Goal: Information Seeking & Learning: Learn about a topic

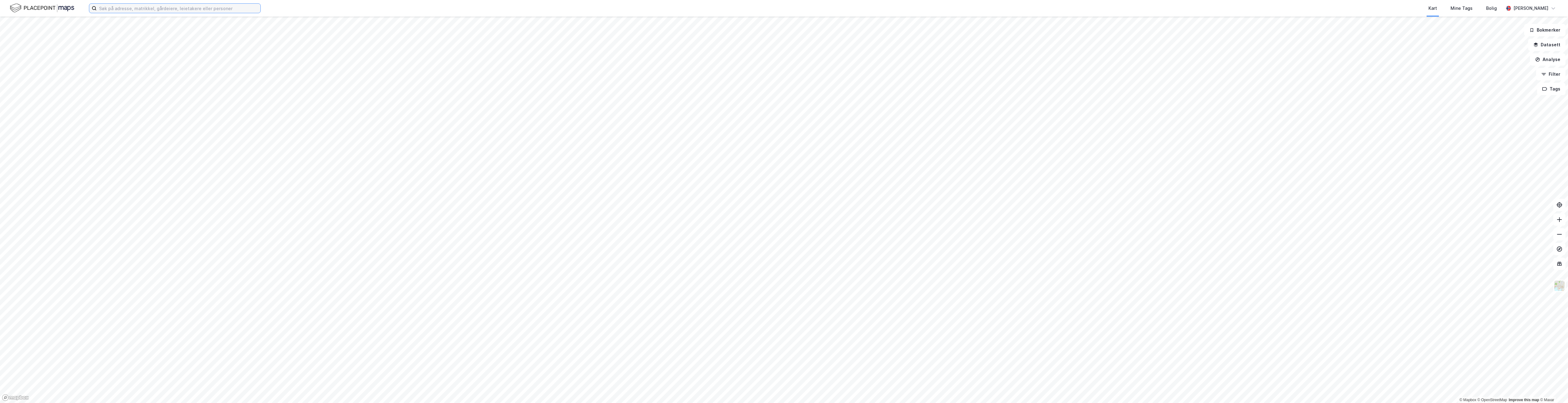
click at [128, 10] on input at bounding box center [178, 8] width 164 height 9
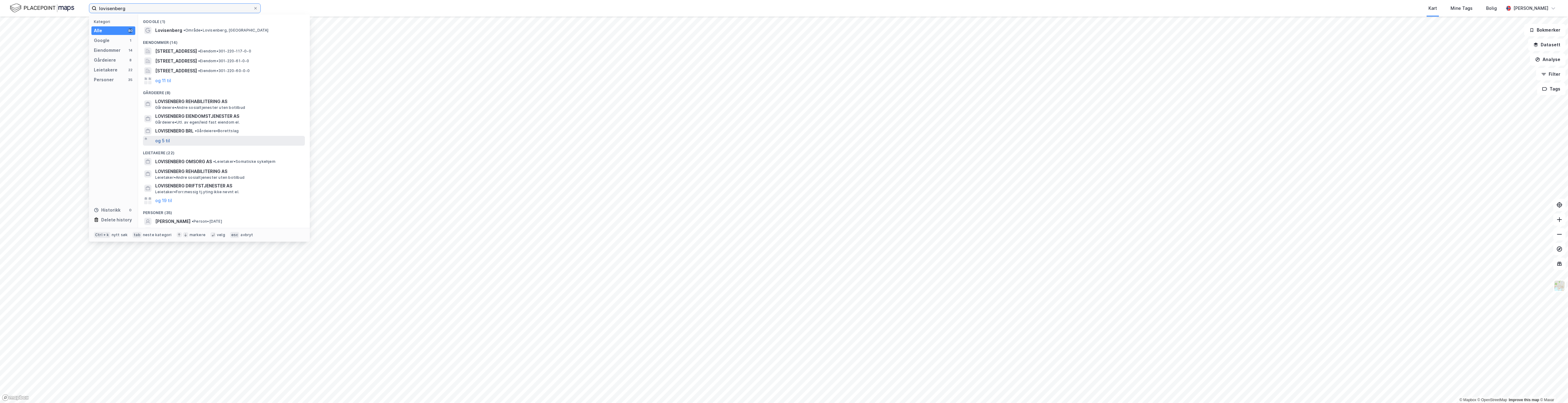
type input "lovisenberg"
click at [160, 143] on button "og 5 til" at bounding box center [162, 141] width 14 height 8
click at [202, 119] on span "LOVISENBERG EIENDOMSTJENESTER AS" at bounding box center [229, 116] width 148 height 8
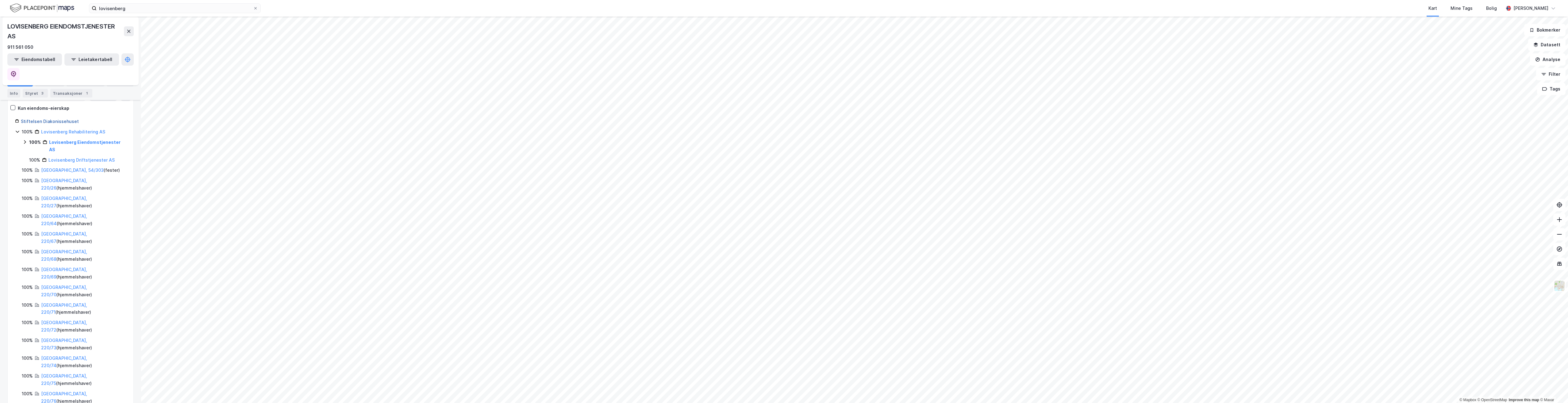
scroll to position [58, 0]
click at [127, 58] on icon at bounding box center [128, 59] width 2 height 2
click at [124, 60] on icon at bounding box center [127, 59] width 6 height 6
click at [55, 179] on link "[GEOGRAPHIC_DATA], 54/303" at bounding box center [72, 181] width 62 height 5
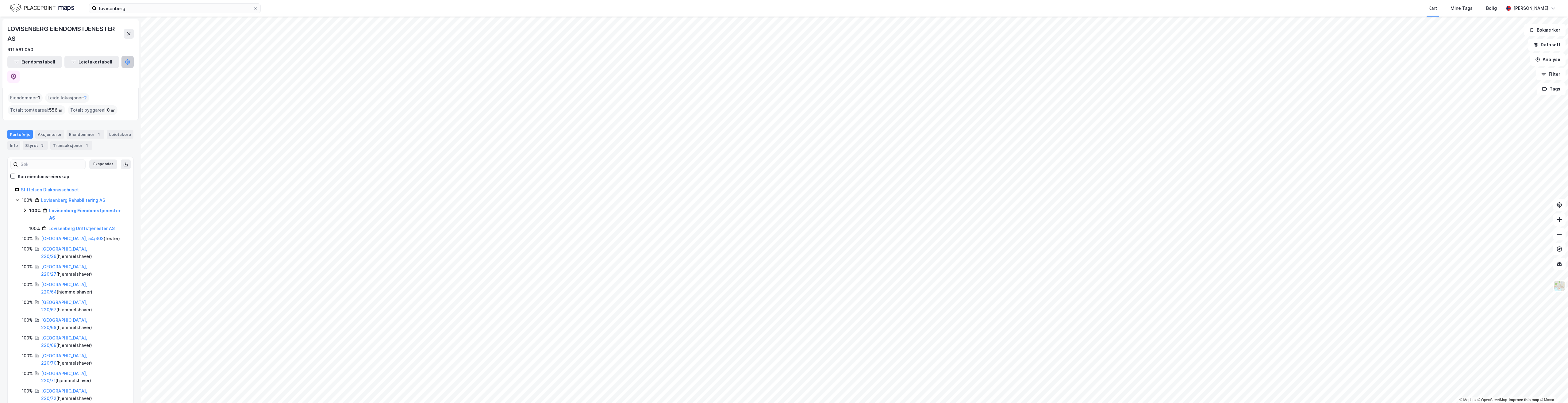
click at [127, 61] on icon at bounding box center [128, 62] width 2 height 2
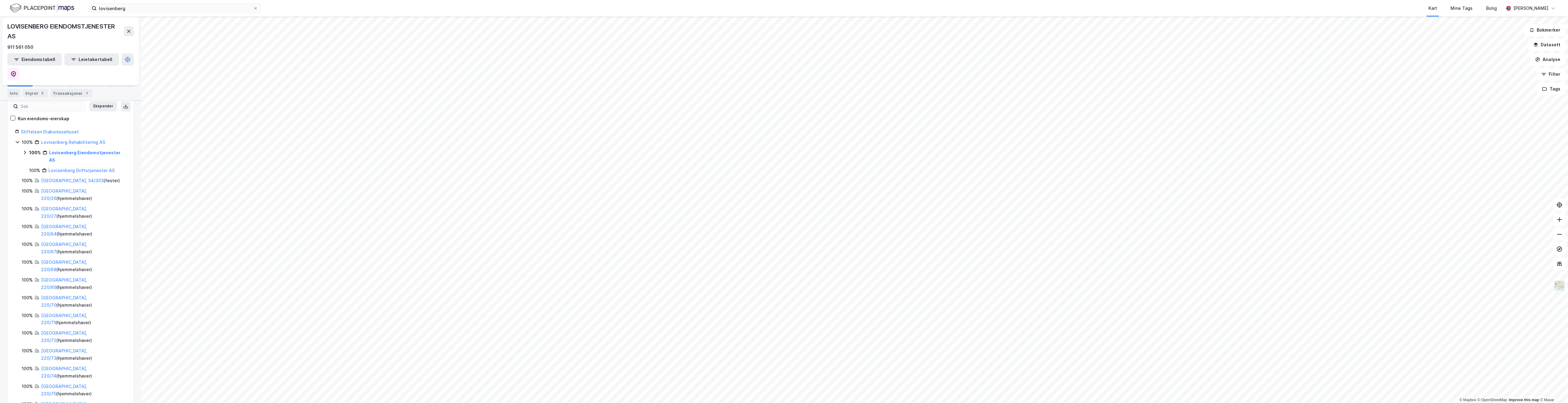
scroll to position [58, 0]
click at [78, 84] on div "Eiendommer 1" at bounding box center [85, 82] width 38 height 9
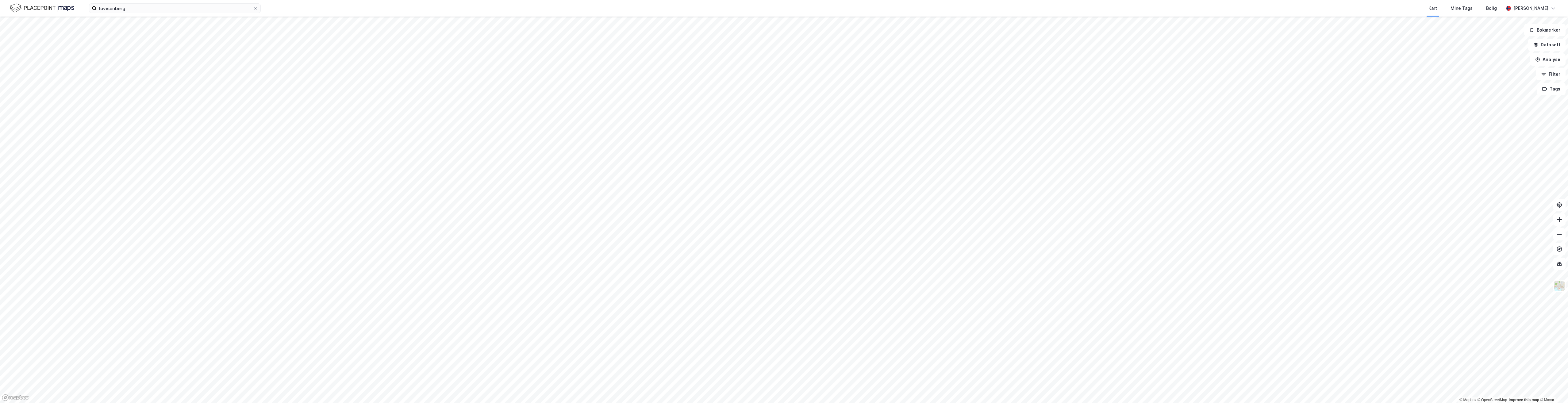
click at [17, 9] on img at bounding box center [42, 8] width 65 height 11
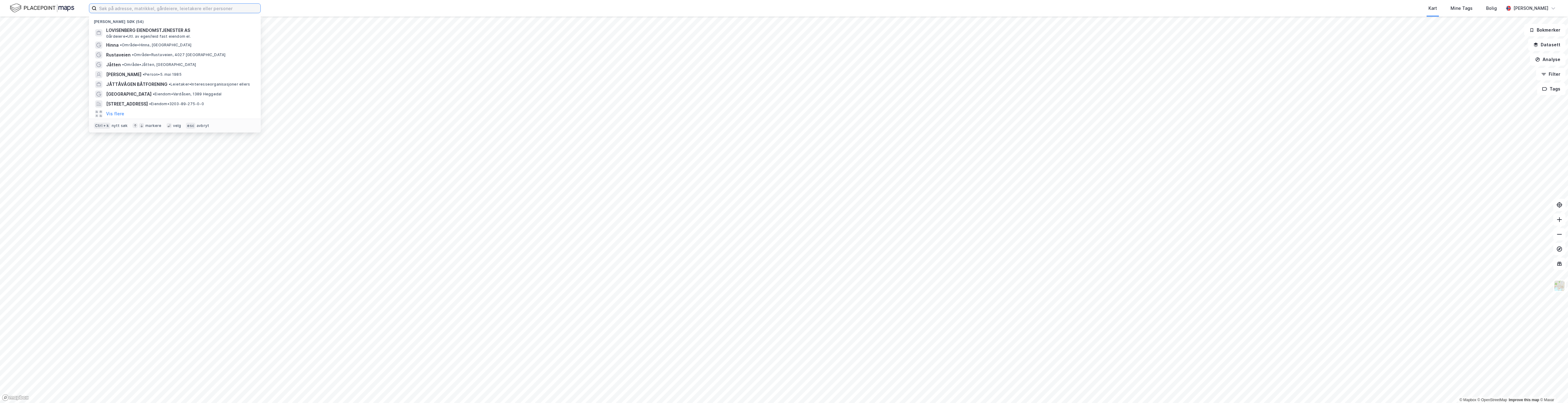
click at [124, 7] on input at bounding box center [178, 8] width 164 height 9
click at [132, 30] on span "LOVISENBERG EIENDOMSTJENESTER AS" at bounding box center [180, 30] width 148 height 8
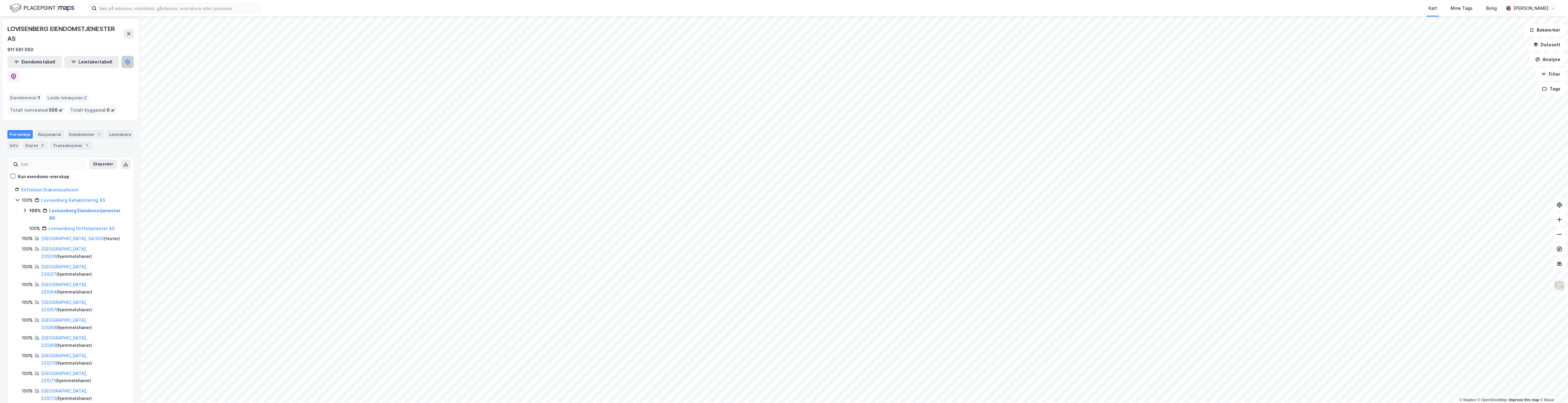
click at [127, 62] on icon at bounding box center [128, 62] width 2 height 2
click at [33, 60] on button "Eiendomstabell" at bounding box center [35, 62] width 55 height 12
click at [84, 226] on link "Lovisenberg Driftstjenester AS" at bounding box center [82, 229] width 67 height 5
click at [112, 71] on div "Eiendomstabell Leietakertabell" at bounding box center [71, 79] width 126 height 27
click at [78, 140] on div "Eiendommer" at bounding box center [82, 144] width 30 height 8
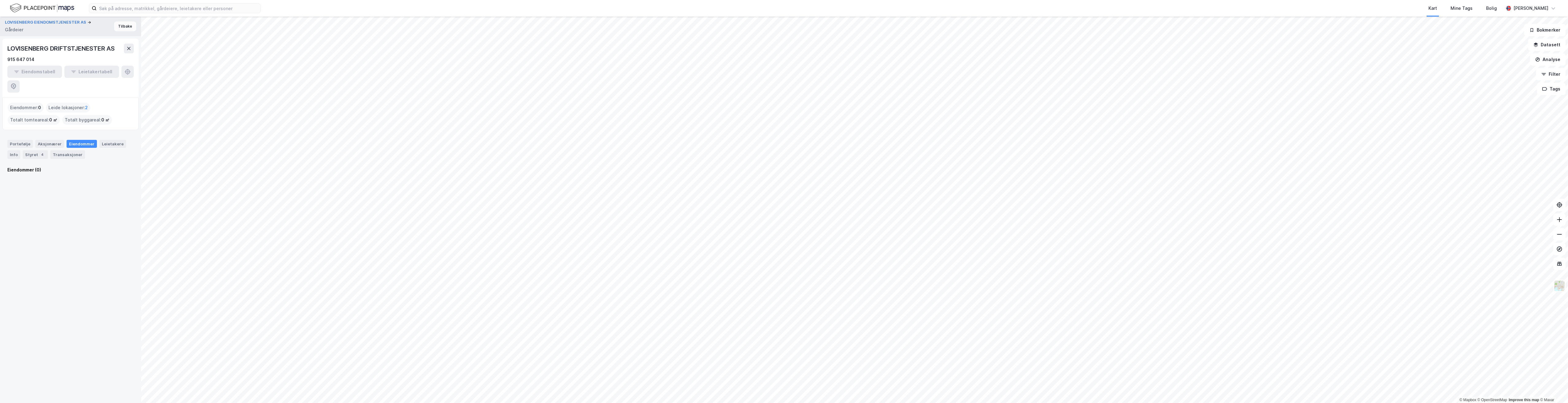
click at [119, 27] on button "Tilbake" at bounding box center [125, 26] width 22 height 10
click at [127, 34] on icon at bounding box center [128, 34] width 5 height 5
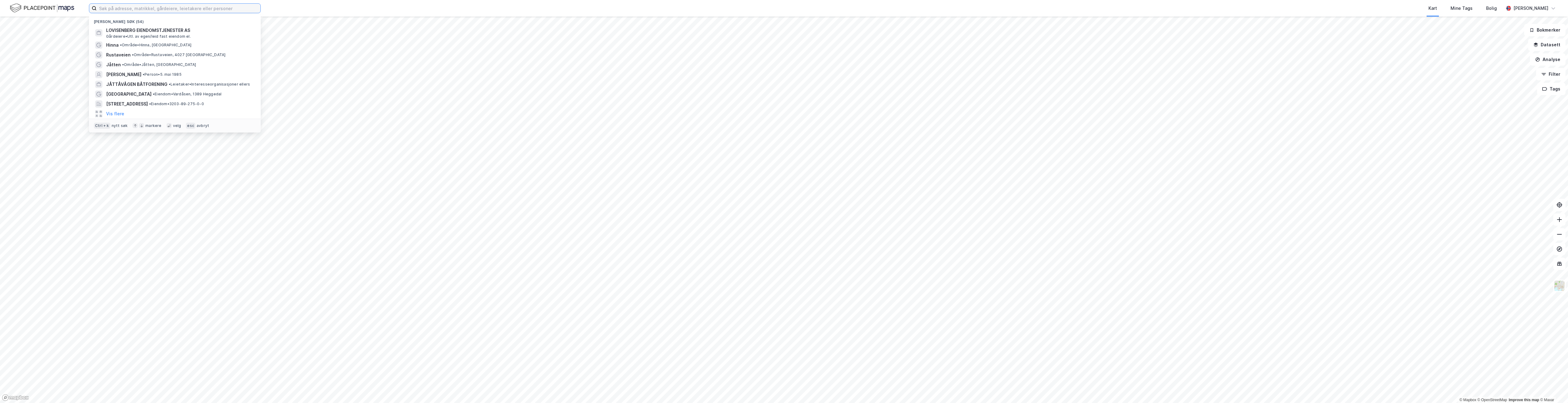
click at [137, 12] on input at bounding box center [178, 8] width 164 height 9
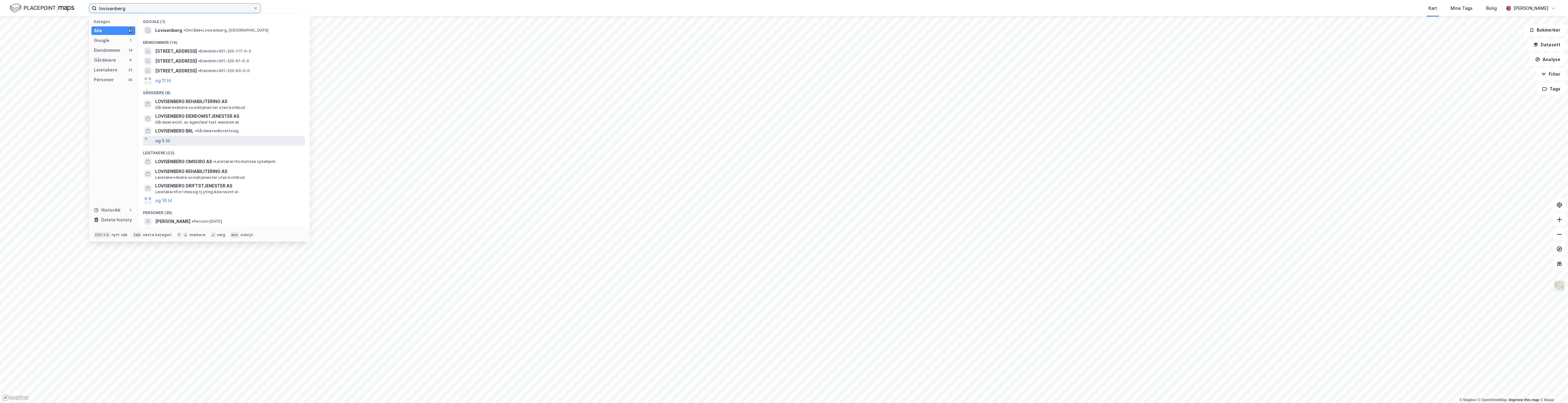
type input "lovisenberg"
click at [167, 143] on button "og 5 til" at bounding box center [162, 141] width 14 height 8
click at [209, 118] on span "LOVISENBERG EIENDOMSTJENESTER AS" at bounding box center [229, 116] width 148 height 8
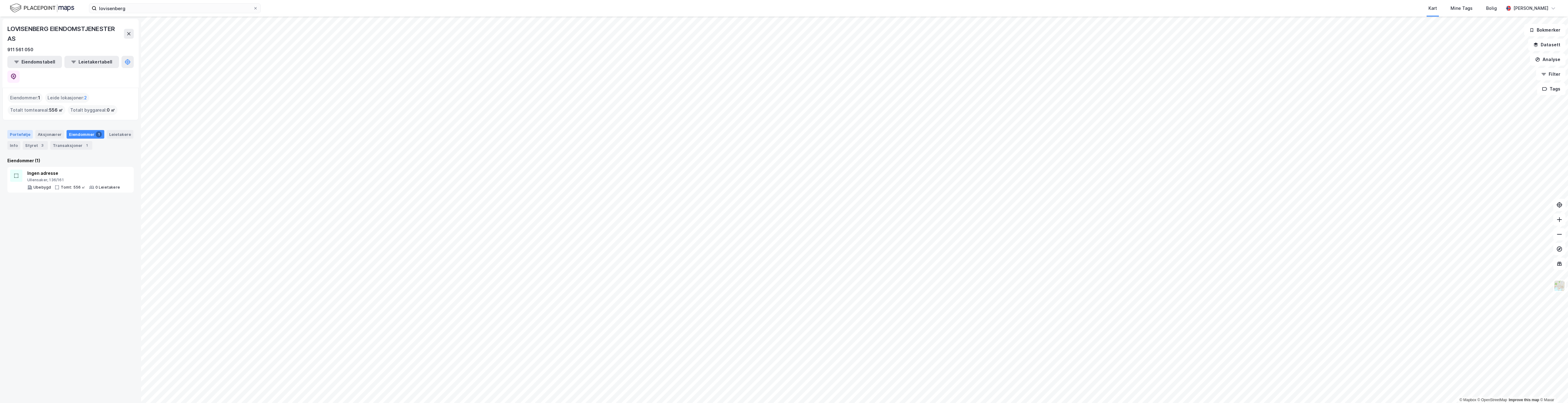
click at [23, 130] on div "Portefølje" at bounding box center [20, 135] width 25 height 9
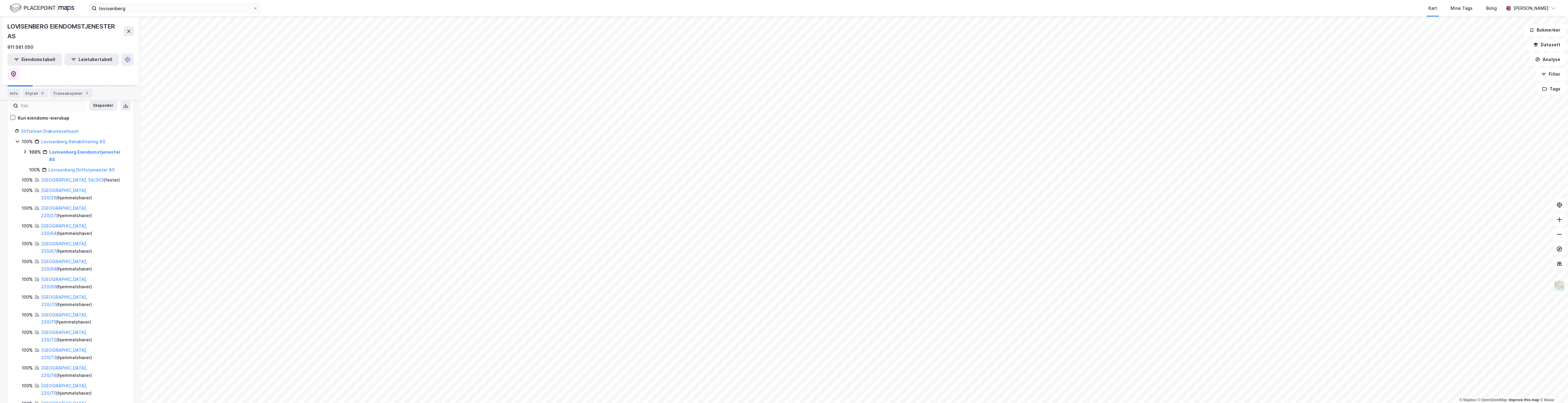
scroll to position [61, 0]
click at [56, 126] on link "Stiftelsen Diakonissehuset" at bounding box center [49, 128] width 58 height 5
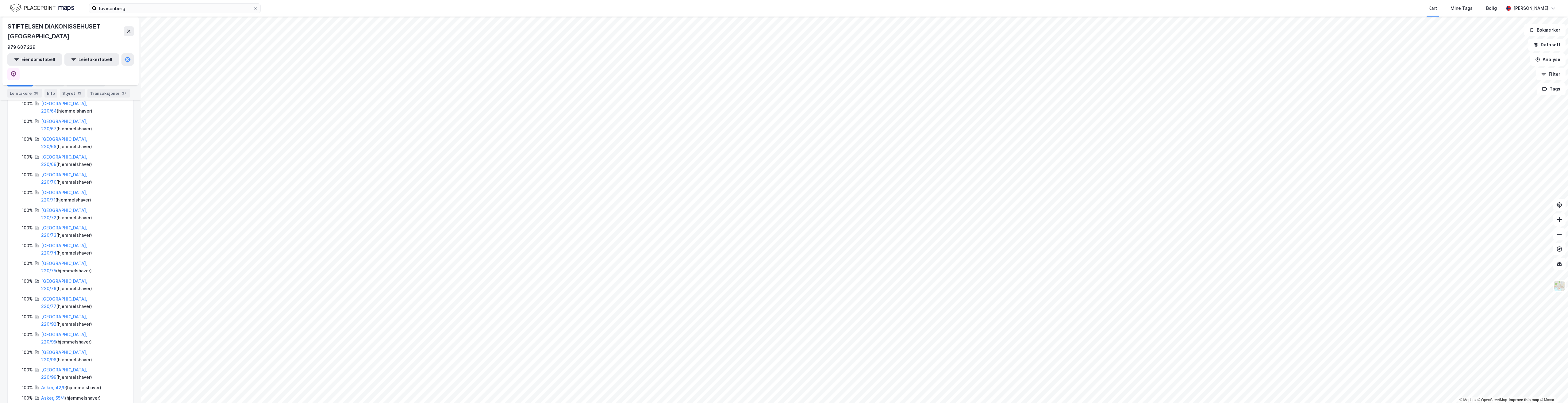
scroll to position [0, 0]
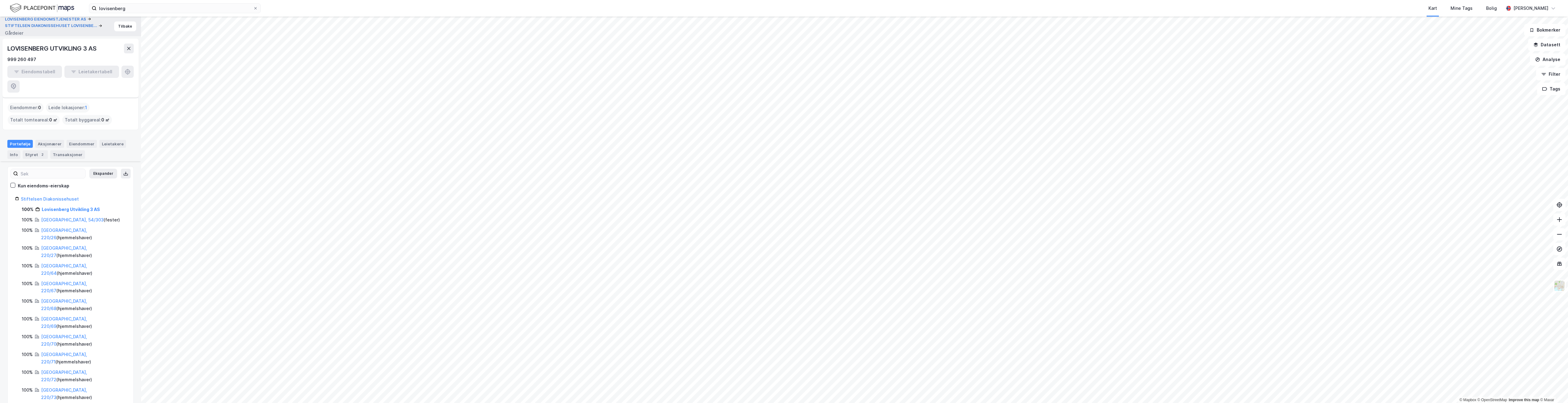
click at [113, 67] on div "Eiendomstabell Leietakertabell" at bounding box center [71, 79] width 126 height 27
click at [68, 207] on link "Lovisenberg Utvikling 3 AS" at bounding box center [71, 209] width 58 height 5
click at [76, 207] on link "Lovisenberg Utvikling 3 AS" at bounding box center [71, 209] width 58 height 5
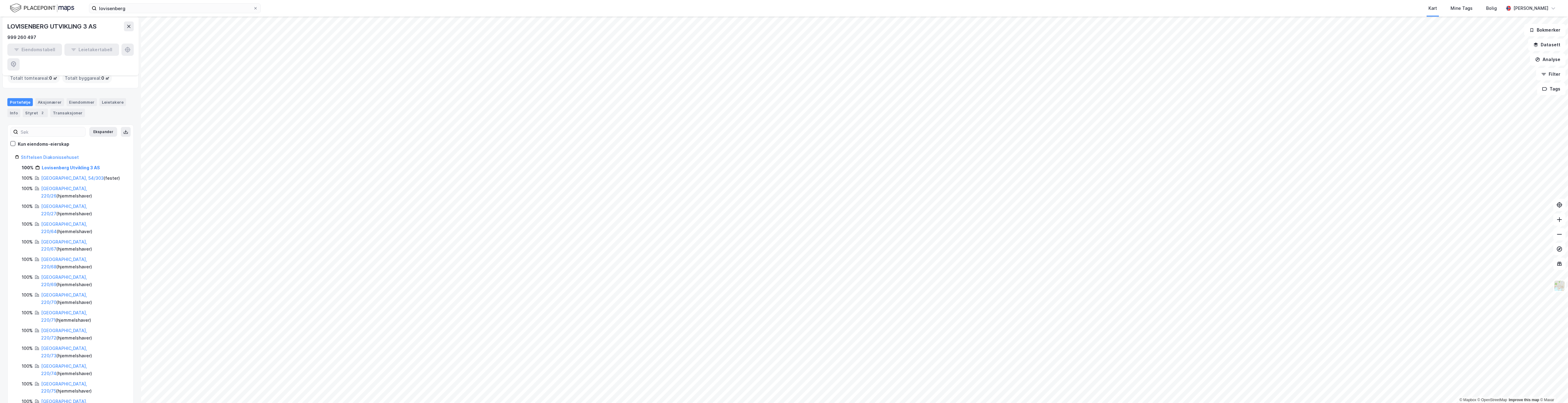
scroll to position [31, 0]
click at [60, 197] on link "[GEOGRAPHIC_DATA], 220/26" at bounding box center [64, 203] width 46 height 12
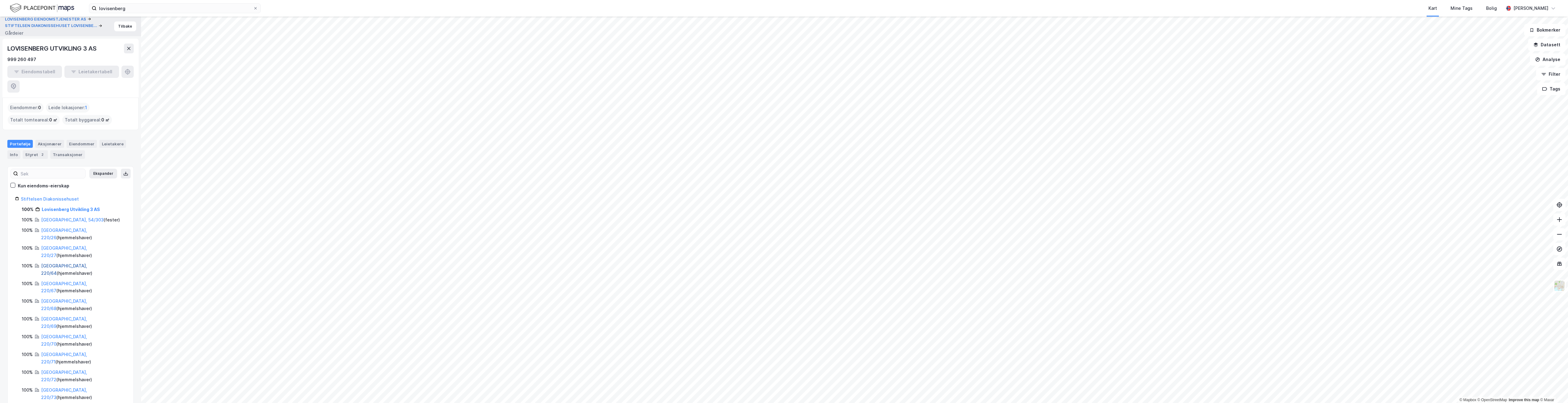
click at [60, 263] on link "[GEOGRAPHIC_DATA], 220/64" at bounding box center [64, 269] width 46 height 12
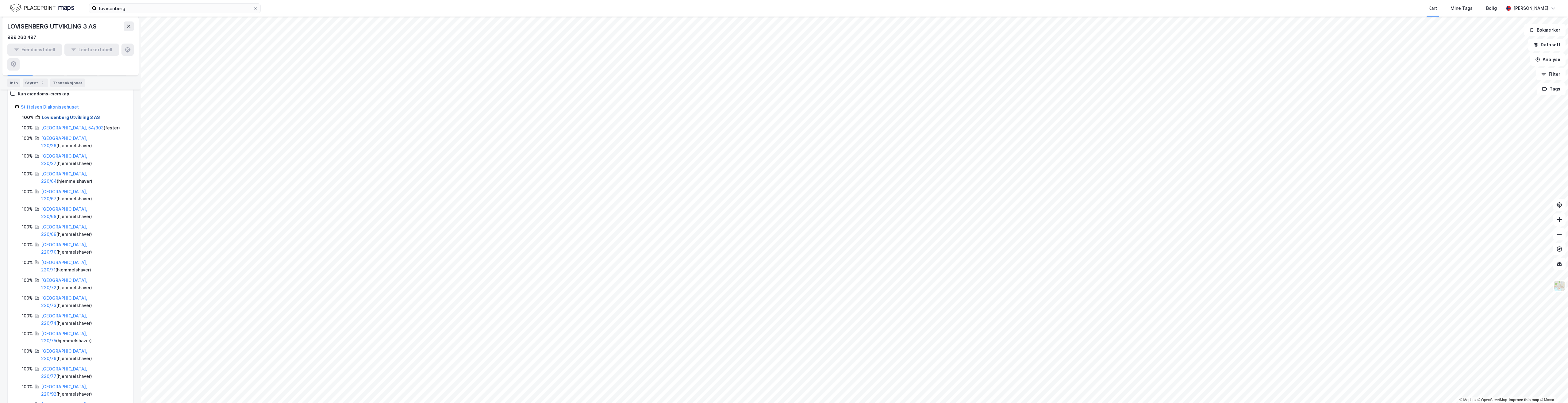
scroll to position [152, 0]
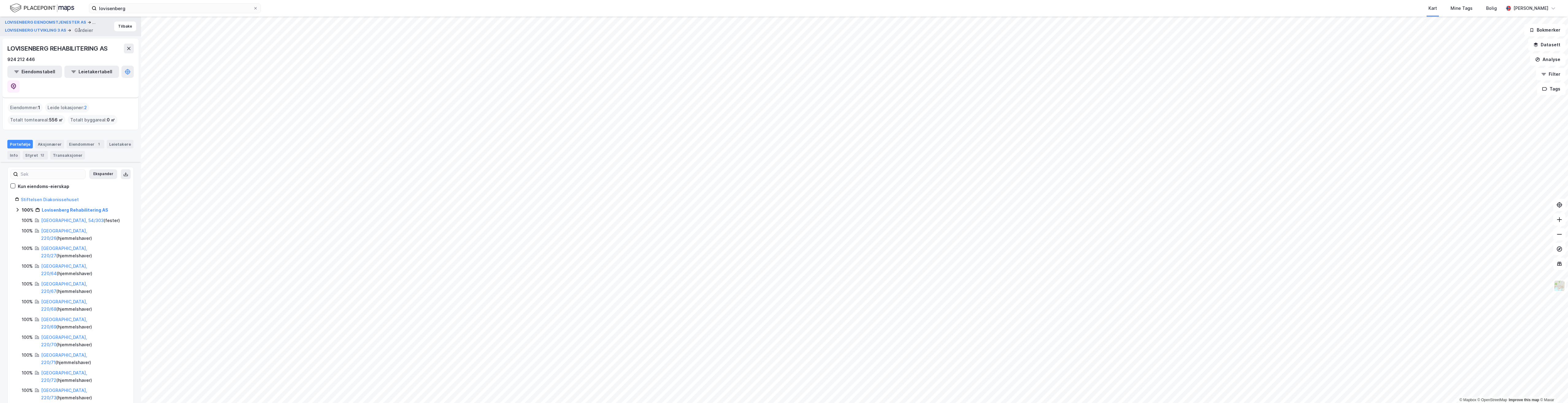
click at [61, 387] on div "[GEOGRAPHIC_DATA], 220/73 ( hjemmelshaver )" at bounding box center [84, 394] width 85 height 14
click at [62, 388] on link "[GEOGRAPHIC_DATA], 220/73" at bounding box center [64, 394] width 46 height 12
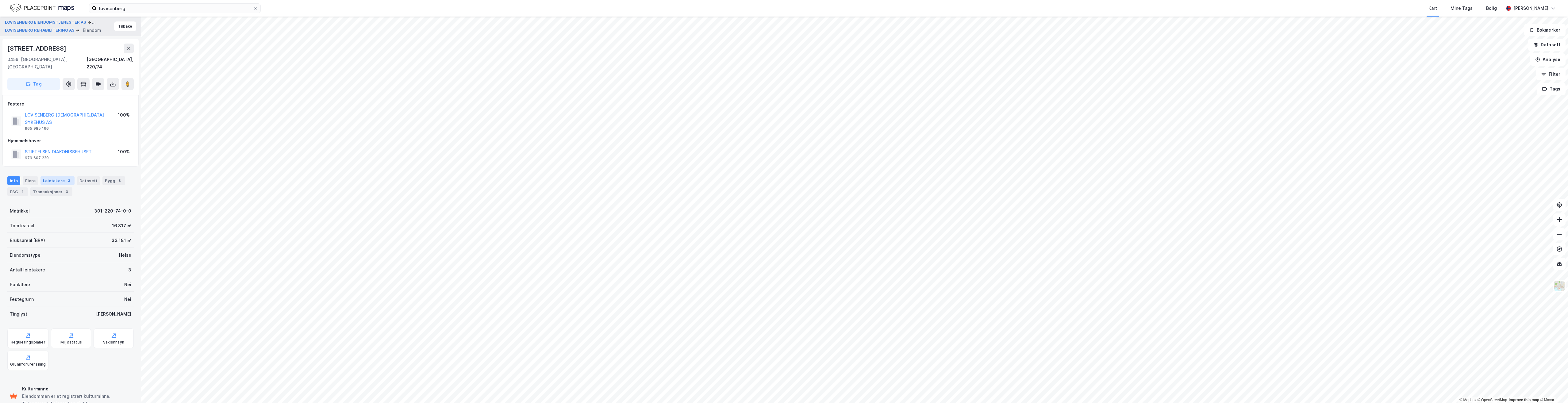
click at [60, 176] on div "Leietakere 3" at bounding box center [58, 181] width 34 height 9
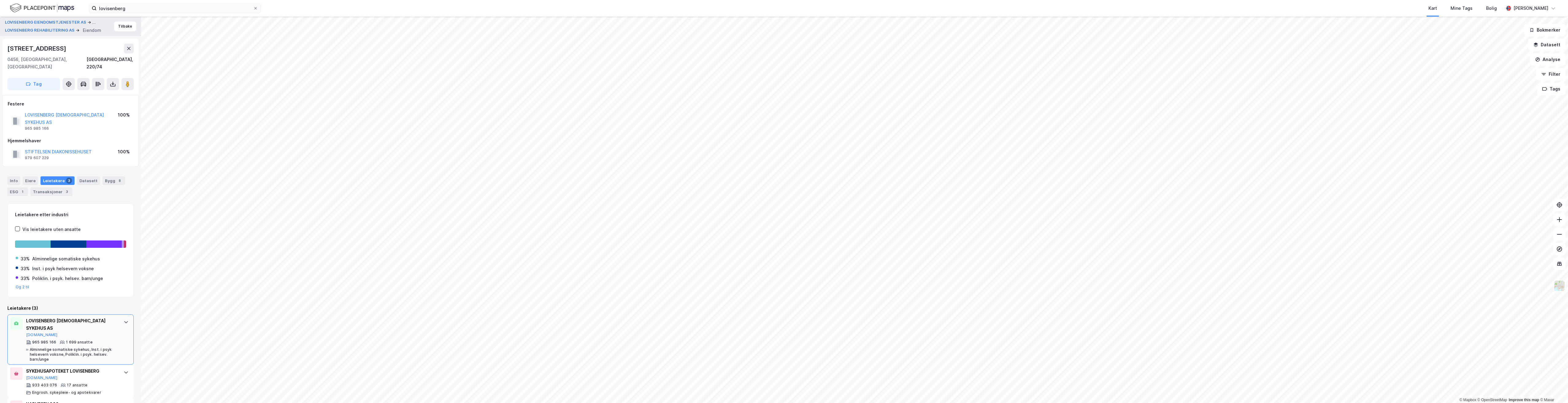
scroll to position [13, 0]
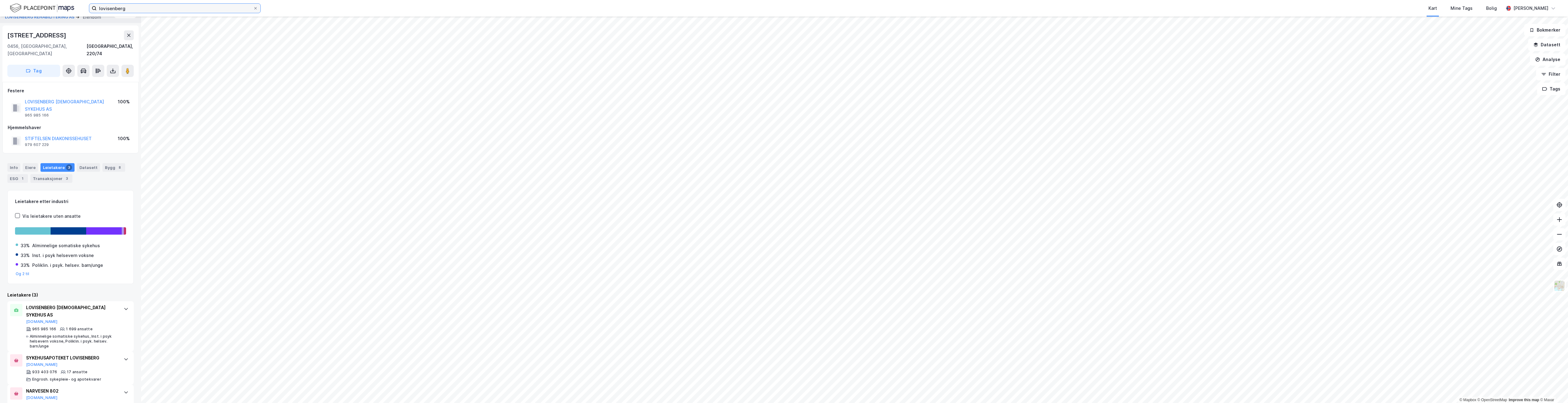
click at [132, 5] on input "lovisenberg" at bounding box center [175, 8] width 156 height 9
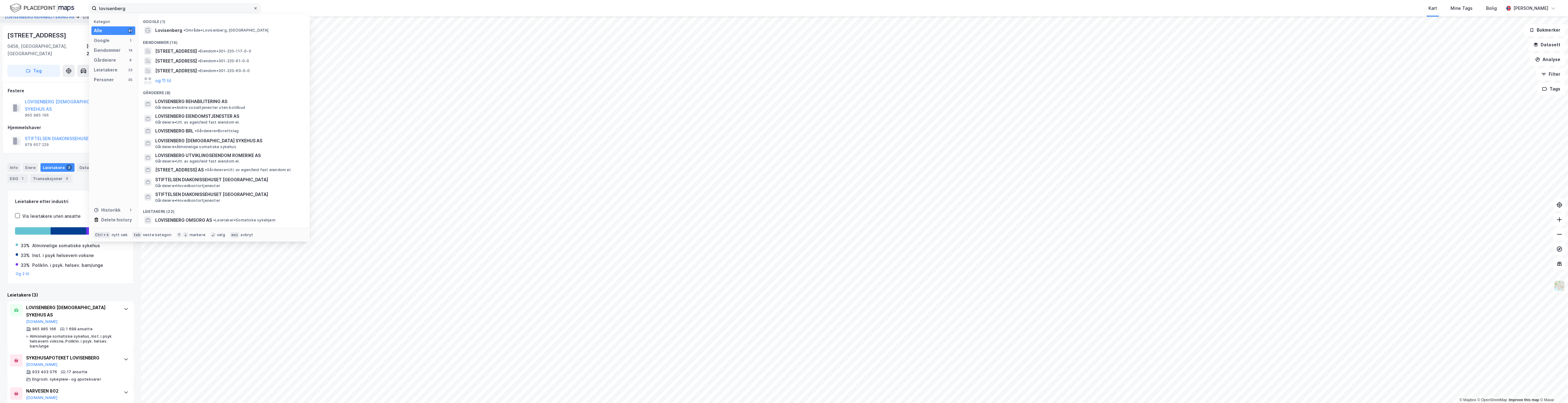
click at [253, 10] on span at bounding box center [255, 8] width 5 height 5
click at [253, 10] on input "lovisenberg" at bounding box center [175, 8] width 156 height 9
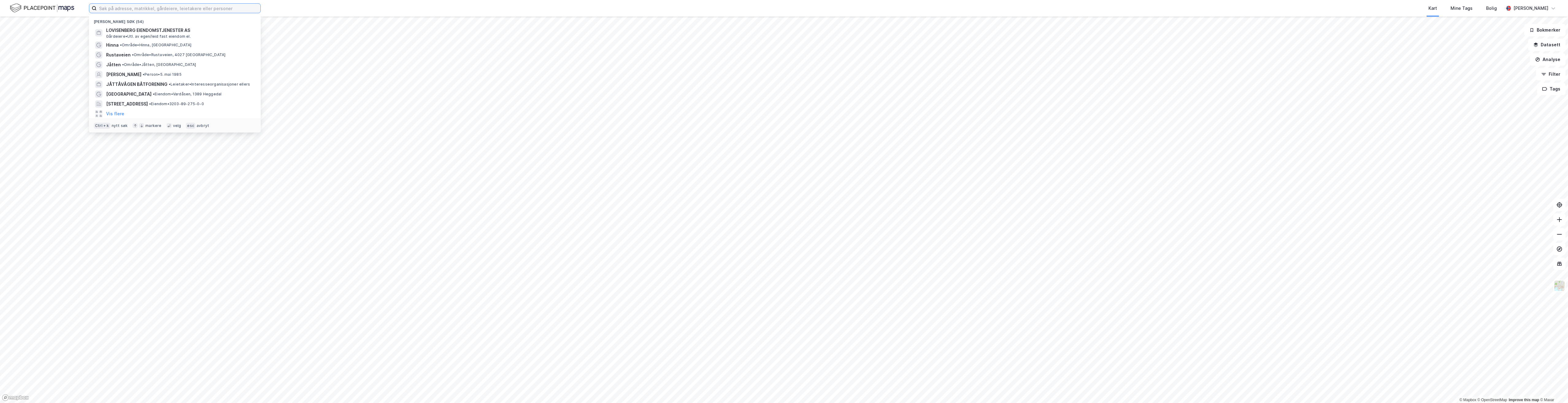
click at [145, 6] on input at bounding box center [178, 8] width 164 height 9
paste input "Stiftelsen Diakonissehuset [GEOGRAPHIC_DATA]"
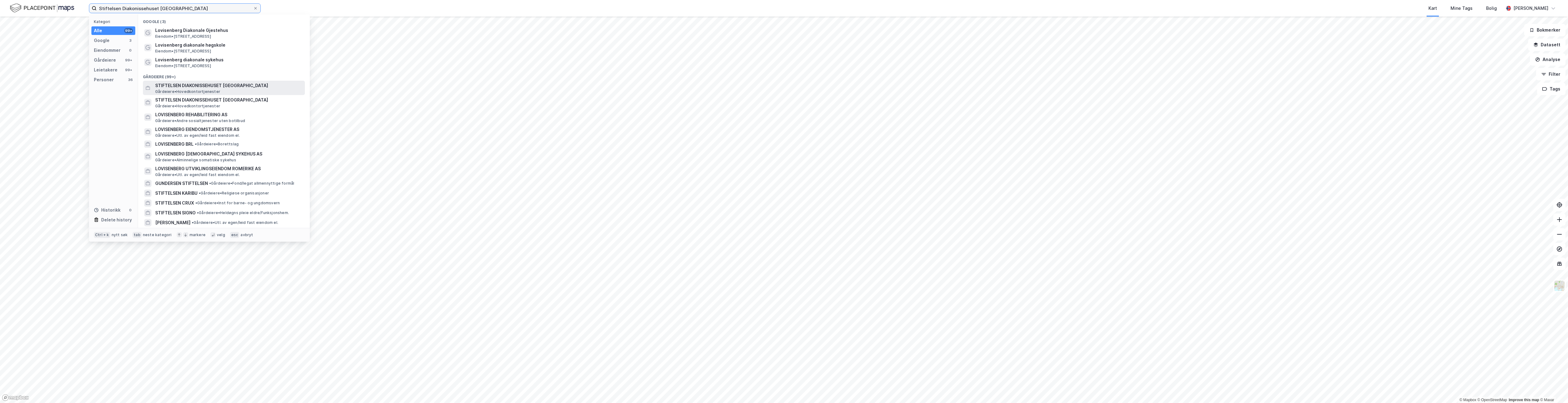
type input "Stiftelsen Diakonissehuset [GEOGRAPHIC_DATA]"
click at [229, 87] on span "STIFTELSEN DIAKONISSEHUSET [GEOGRAPHIC_DATA]" at bounding box center [229, 85] width 148 height 8
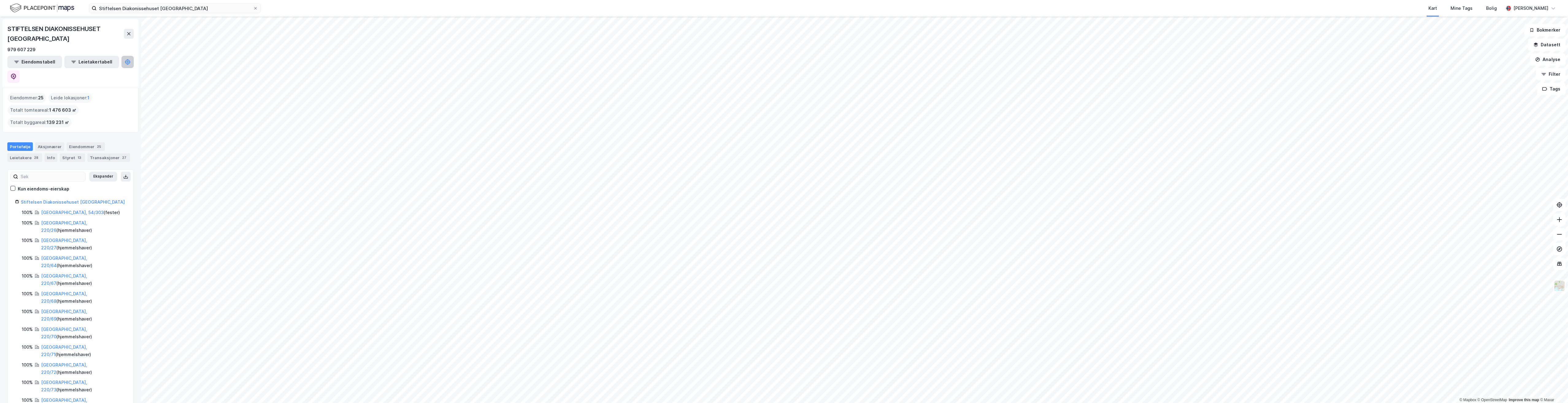
click at [121, 65] on button at bounding box center [128, 62] width 12 height 12
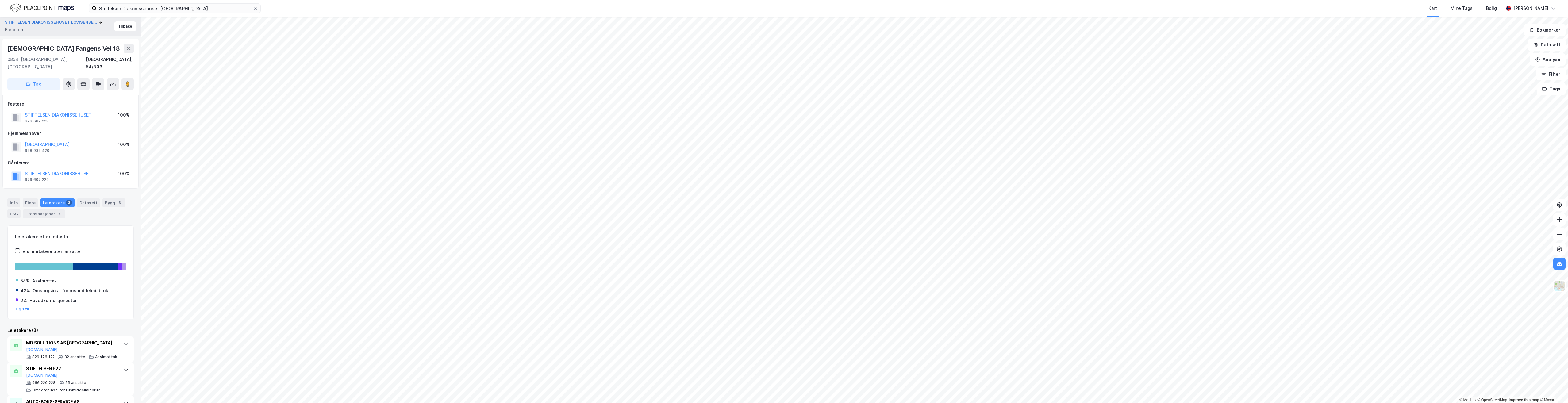
click at [690, 403] on html "Stiftelsen Diakonissehuset Lovisenberg Kart Mine Tags Bolig [PERSON_NAME] © Map…" at bounding box center [784, 201] width 1568 height 403
click at [1562, 267] on button at bounding box center [1559, 264] width 12 height 12
click at [1547, 75] on button "Filter" at bounding box center [1550, 74] width 30 height 12
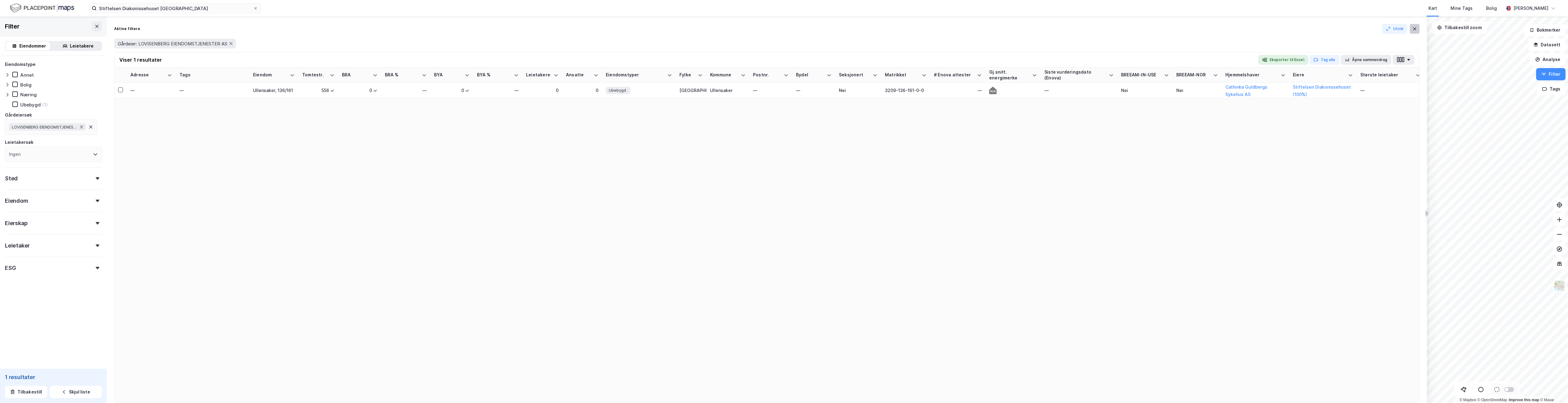
click at [1416, 30] on icon at bounding box center [1414, 29] width 3 height 3
